Goal: Task Accomplishment & Management: Manage account settings

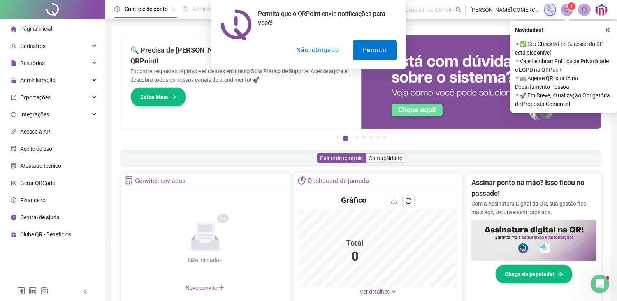
click at [90, 62] on div "Permita que o QRPoint envie notificações para você! Permitir Não, obrigado" at bounding box center [308, 34] width 617 height 69
click at [93, 77] on div "Administração" at bounding box center [53, 80] width 102 height 16
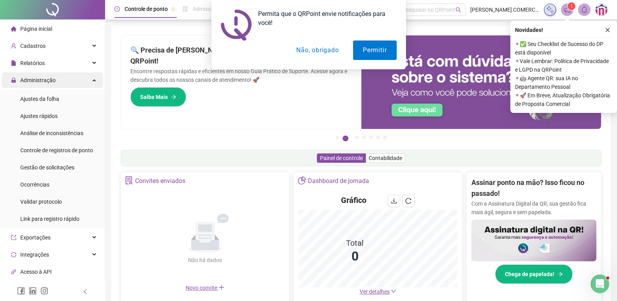
click at [93, 77] on div "Administração" at bounding box center [53, 80] width 102 height 16
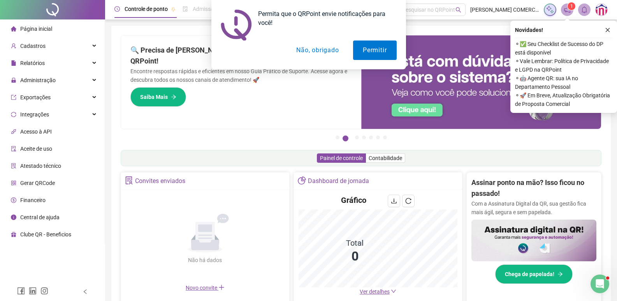
click at [94, 45] on div "Permita que o QRPoint envie notificações para você! Permitir Não, obrigado" at bounding box center [308, 34] width 617 height 69
click at [93, 49] on div "Permita que o QRPoint envie notificações para você! Permitir Não, obrigado" at bounding box center [308, 34] width 617 height 69
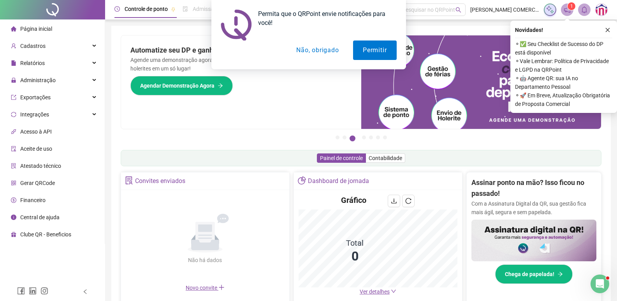
click at [318, 49] on button "Não, obrigado" at bounding box center [317, 49] width 62 height 19
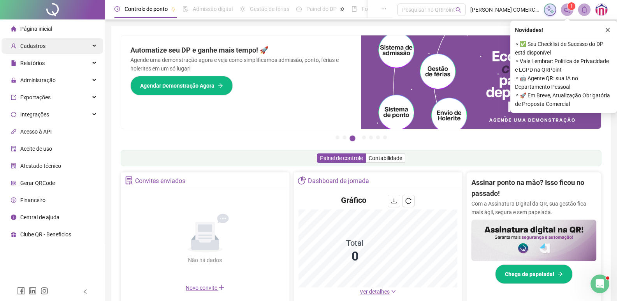
click at [95, 45] on div "Cadastros" at bounding box center [53, 46] width 102 height 16
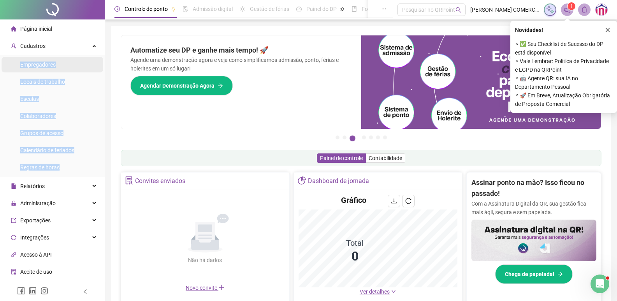
click at [82, 63] on li "Empregadores" at bounding box center [53, 65] width 102 height 16
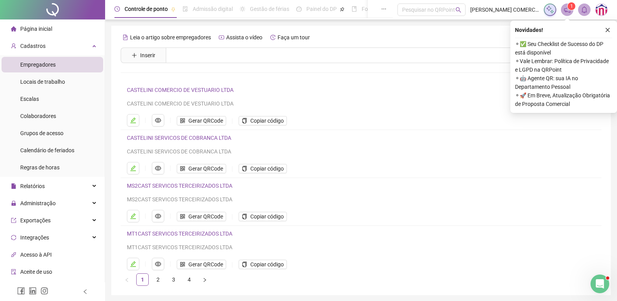
click at [205, 185] on link "MS2CAST SERVICOS TERCEIRIZADOS LTDA" at bounding box center [179, 186] width 105 height 6
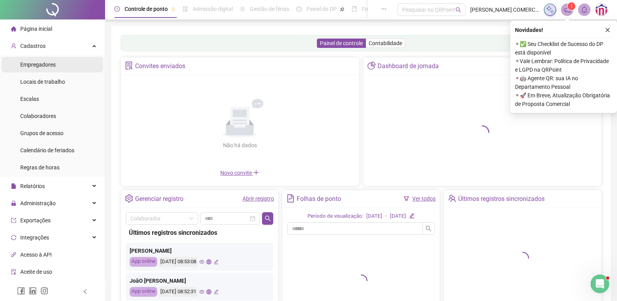
click at [38, 62] on span "Empregadores" at bounding box center [37, 65] width 35 height 6
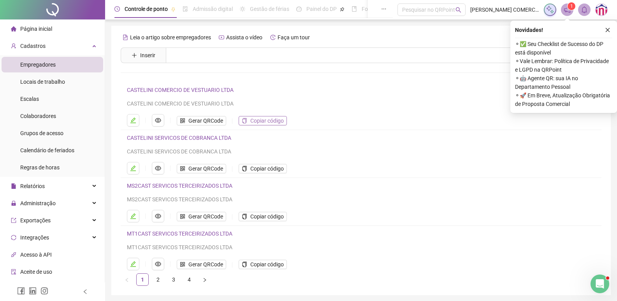
click at [263, 119] on span "Copiar código" at bounding box center [266, 120] width 33 height 9
click at [262, 121] on span "Copiar código" at bounding box center [266, 120] width 33 height 9
click at [276, 215] on span "Copiar código" at bounding box center [266, 216] width 33 height 9
